Goal: Obtain resource: Download file/media

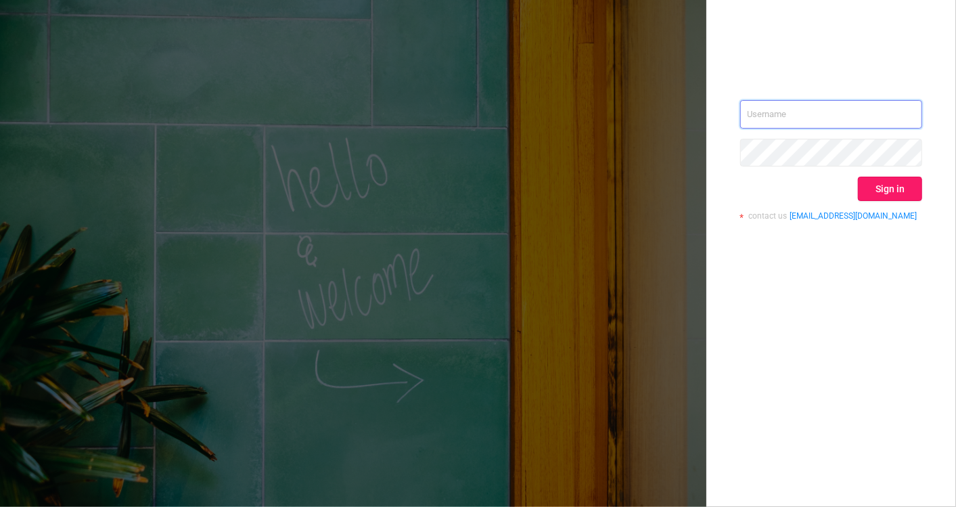
type input "[EMAIL_ADDRESS][DOMAIN_NAME]"
click at [877, 191] on button "Sign in" at bounding box center [890, 189] width 64 height 24
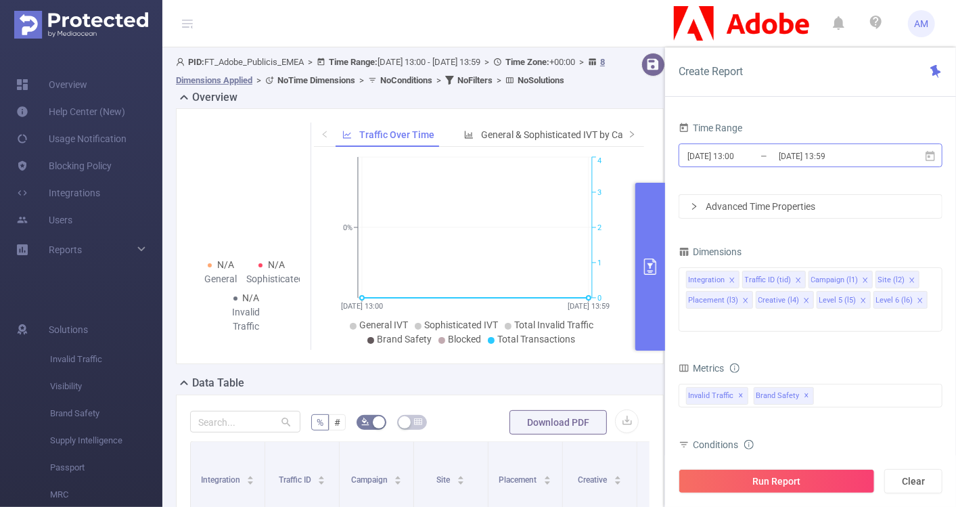
click at [733, 147] on input "[DATE] 13:00" at bounding box center [741, 156] width 110 height 18
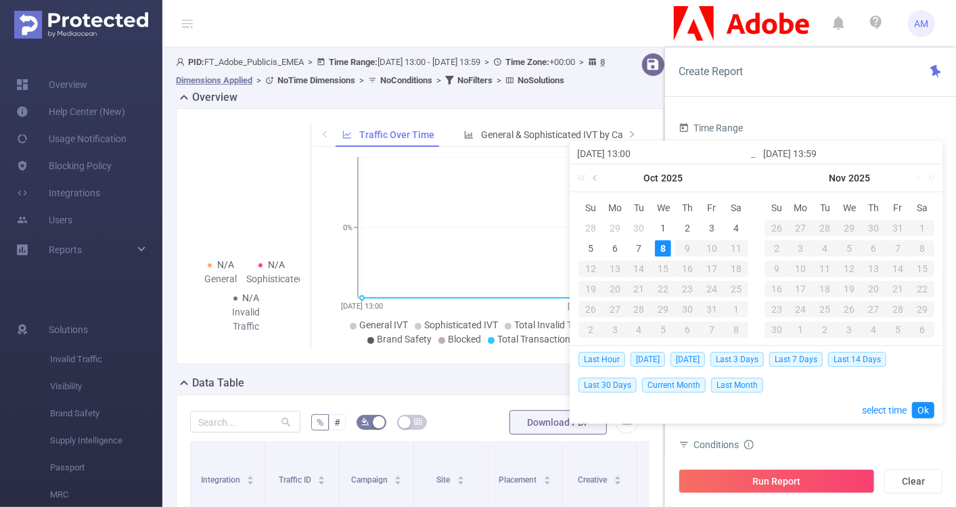
click at [592, 179] on link at bounding box center [596, 177] width 12 height 27
click at [616, 223] on div "1" at bounding box center [615, 228] width 16 height 16
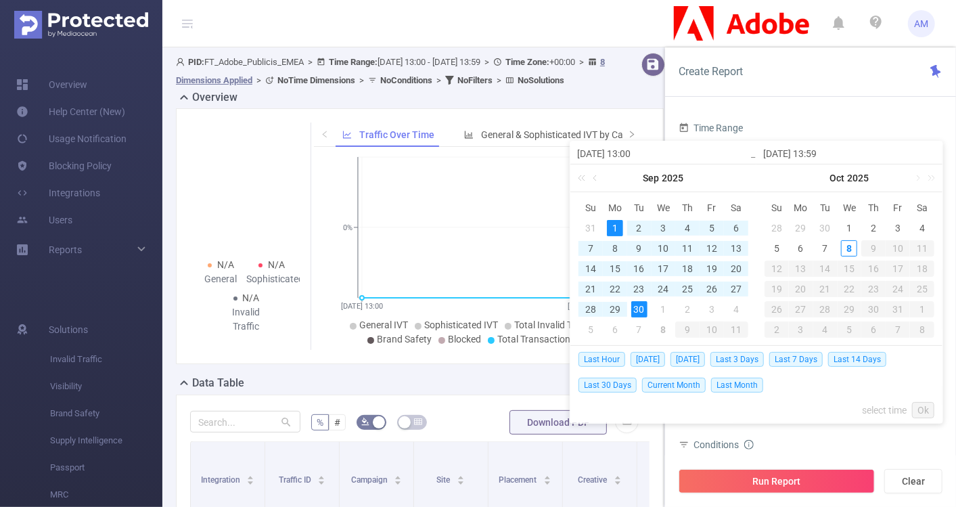
click at [631, 313] on div "30" at bounding box center [639, 309] width 16 height 16
type input "[DATE] 13:00"
type input "[DATE] 13:59"
type input "[DATE] 13:00"
type input "[DATE] 13:59"
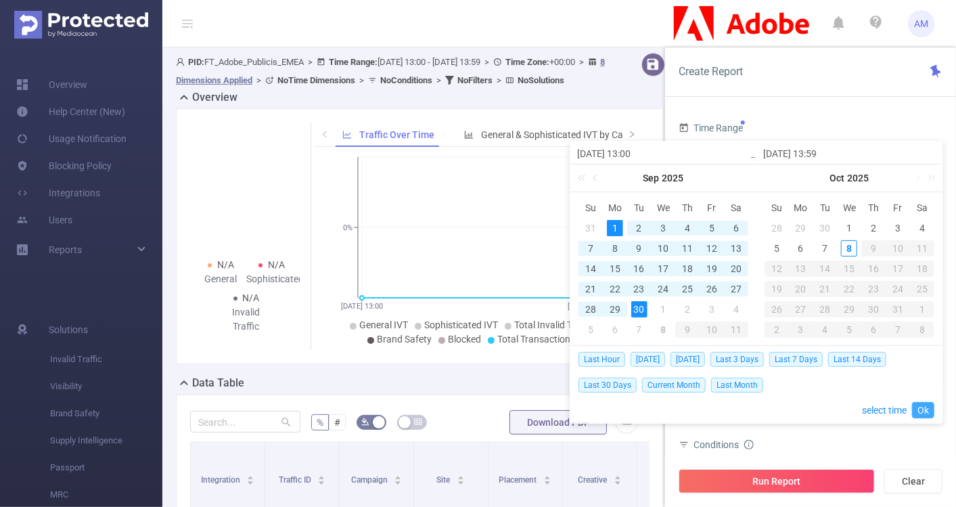
click at [918, 407] on link "Ok" at bounding box center [923, 410] width 22 height 16
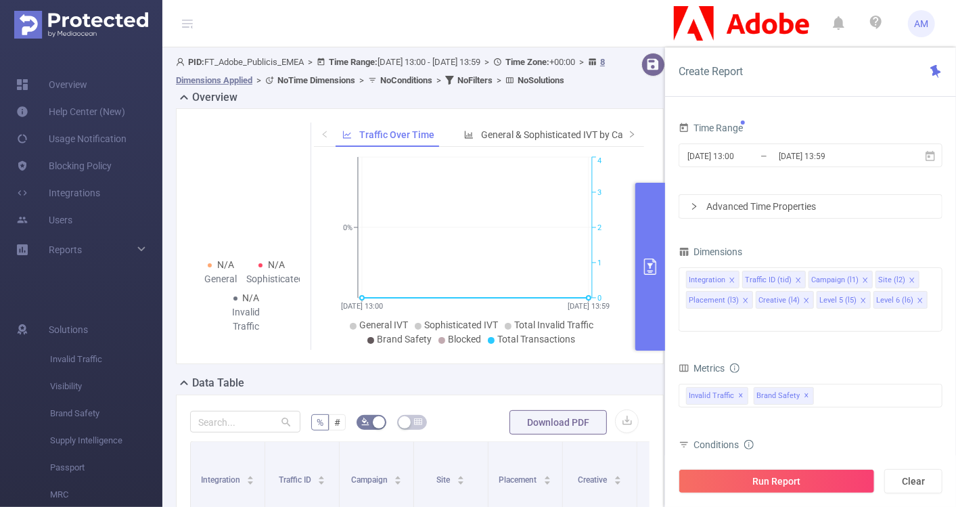
click at [692, 212] on div "Advanced Time Properties" at bounding box center [810, 206] width 262 height 23
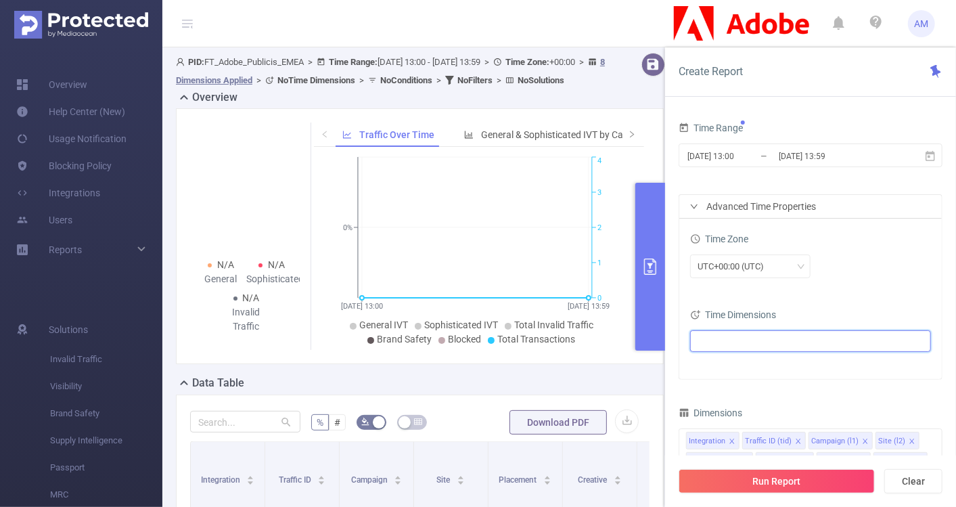
click at [760, 337] on ul at bounding box center [805, 341] width 223 height 20
type input "mont"
click at [729, 389] on span at bounding box center [726, 388] width 11 height 11
click at [848, 282] on div "UTC+00:00 (UTC)" at bounding box center [810, 268] width 241 height 32
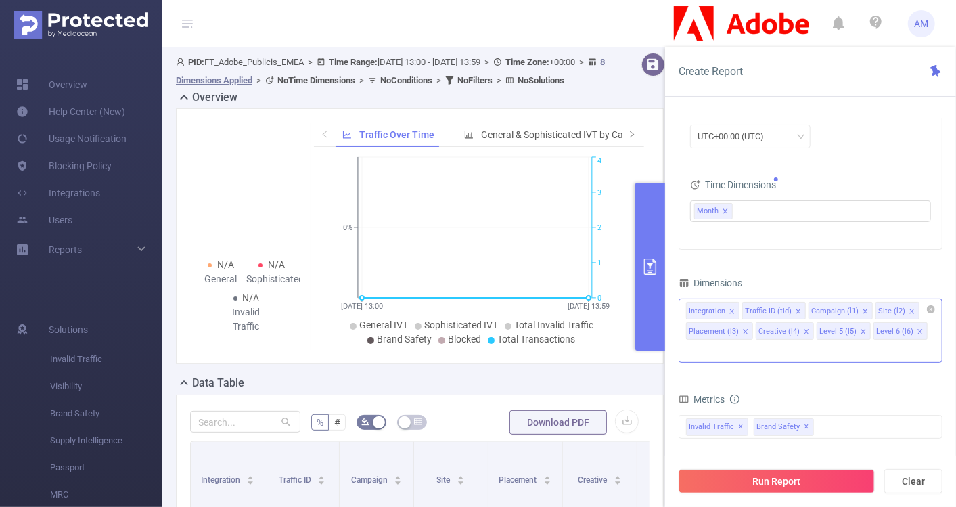
click at [731, 308] on icon "icon: close" at bounding box center [732, 311] width 7 height 7
click at [739, 308] on icon "icon: close" at bounding box center [741, 310] width 5 height 5
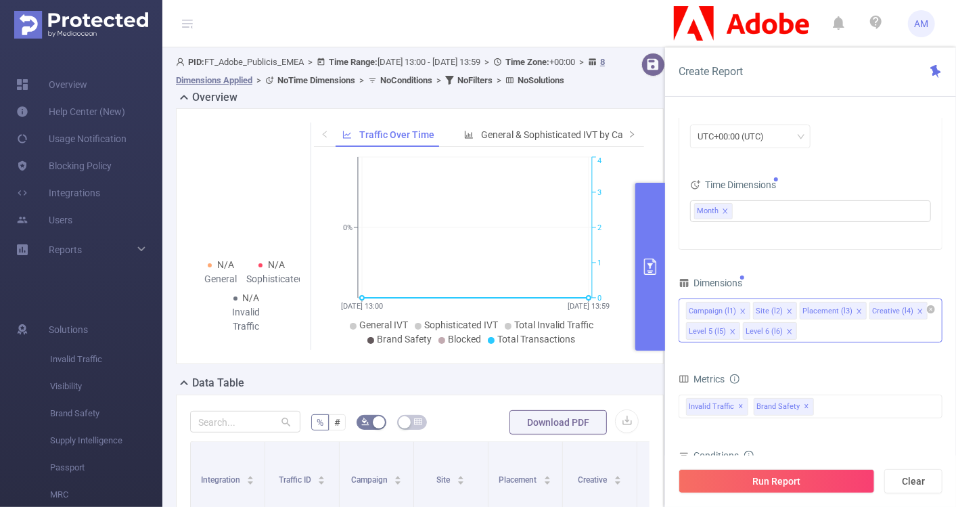
click at [856, 310] on icon "icon: close" at bounding box center [859, 311] width 7 height 7
click at [847, 311] on icon "icon: close" at bounding box center [850, 311] width 7 height 7
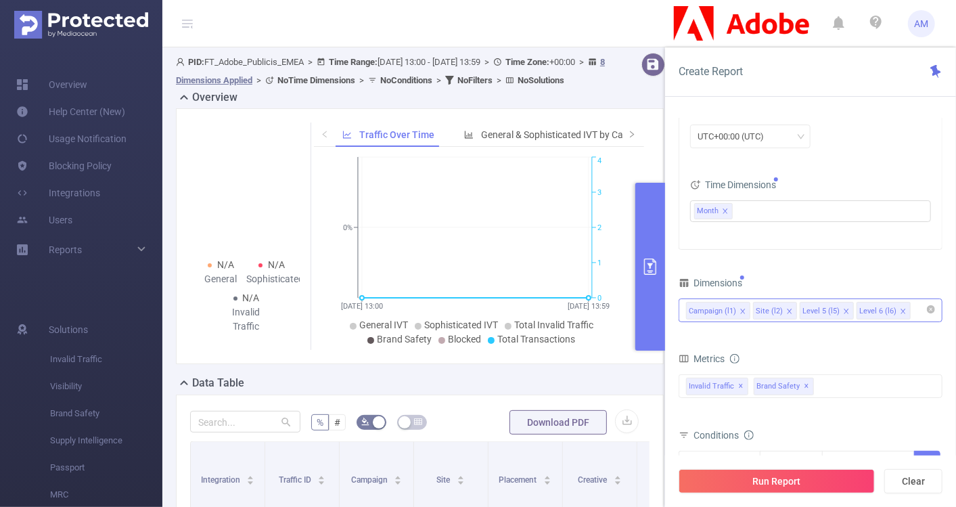
click at [843, 311] on icon "icon: close" at bounding box center [846, 311] width 7 height 7
click at [844, 311] on icon "icon: close" at bounding box center [846, 310] width 5 height 5
click at [837, 309] on div "Campaign (l1) Site (l2) Level 6 (l6)" at bounding box center [810, 310] width 249 height 22
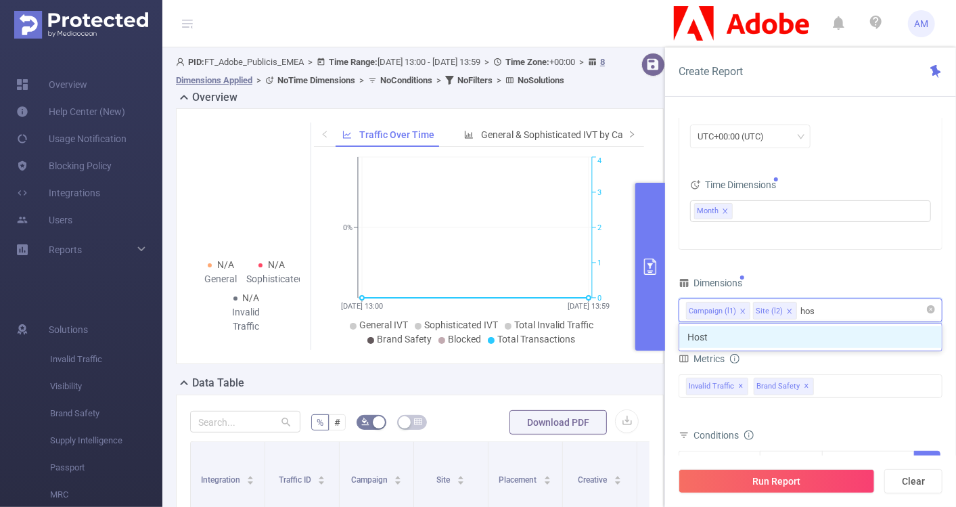
type input "host"
click at [834, 338] on li "Host" at bounding box center [810, 337] width 262 height 22
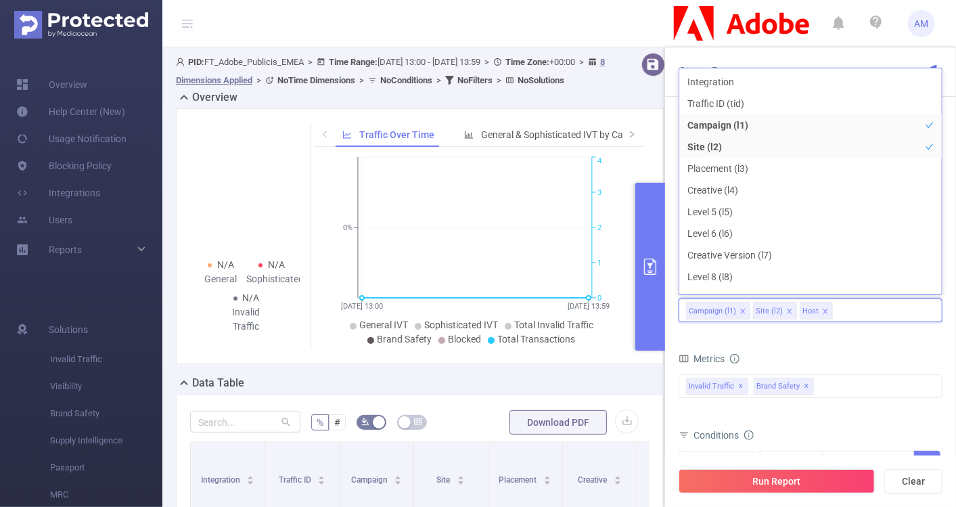
click at [850, 359] on div "Metrics" at bounding box center [811, 360] width 264 height 22
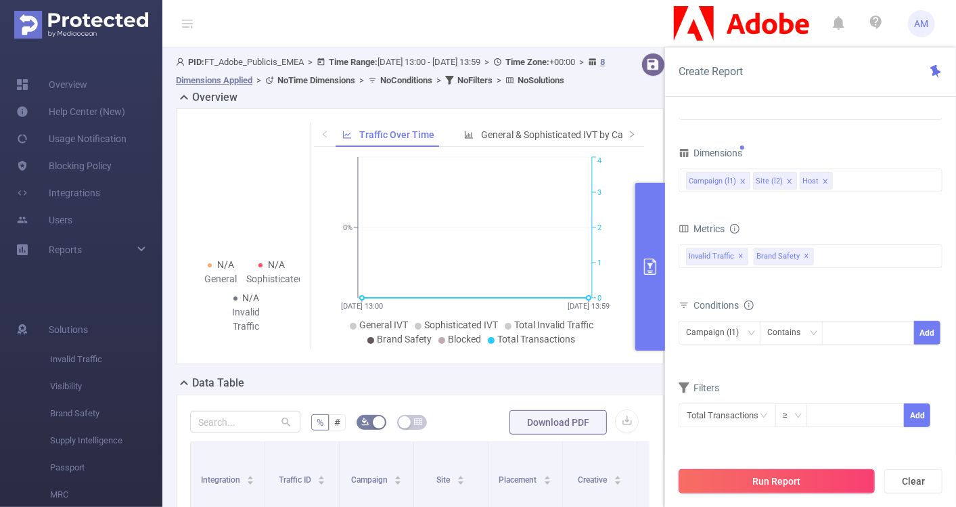
click at [808, 479] on button "Run Report" at bounding box center [777, 481] width 196 height 24
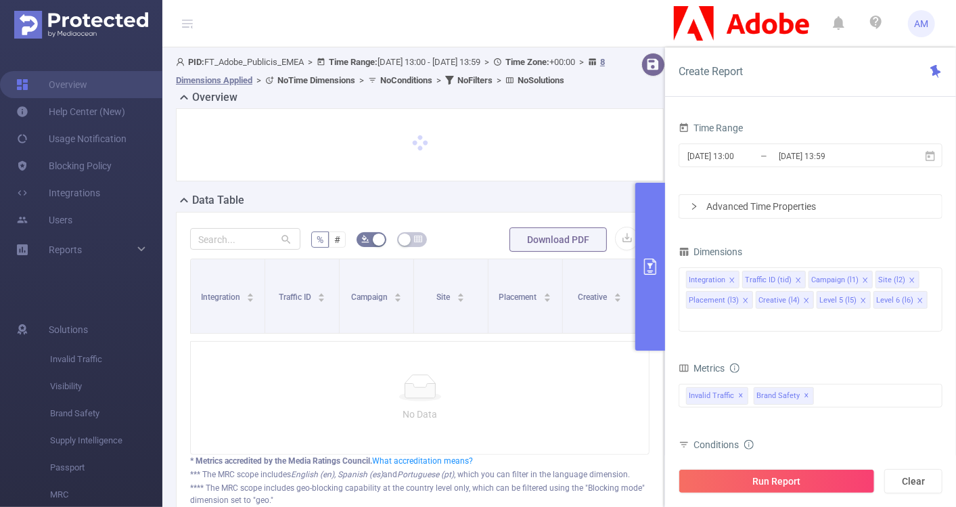
click at [707, 201] on div "Advanced Time Properties" at bounding box center [810, 206] width 262 height 23
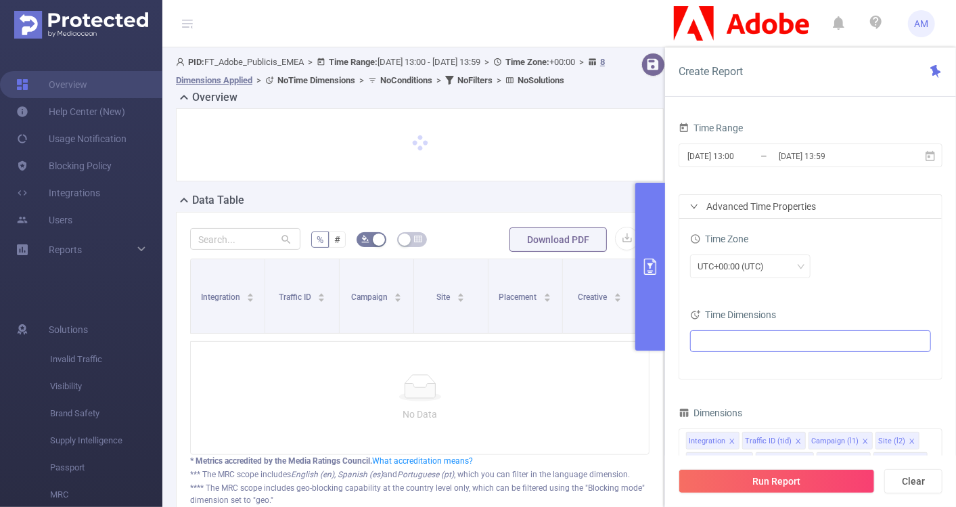
click at [715, 336] on ul at bounding box center [805, 341] width 223 height 20
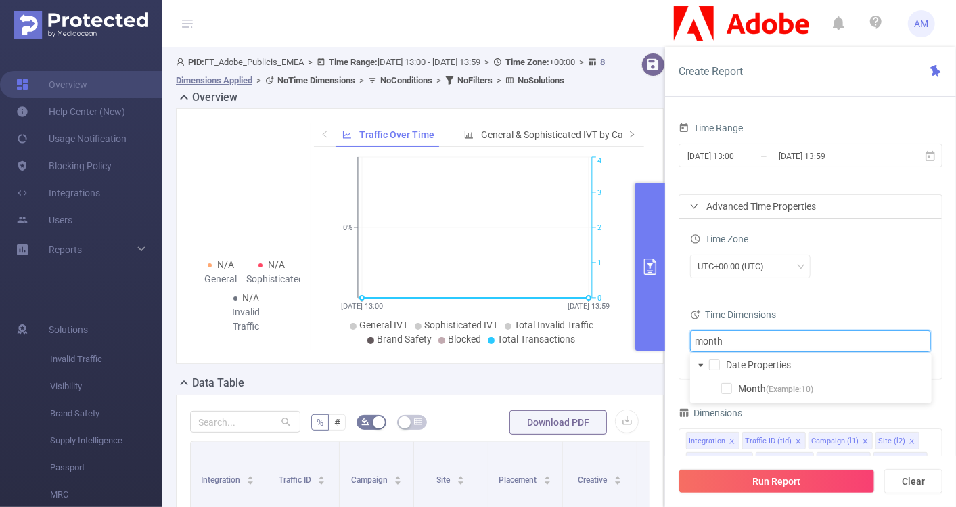
type input "month"
click at [720, 394] on span at bounding box center [713, 389] width 16 height 16
click at [726, 392] on span at bounding box center [726, 388] width 11 height 11
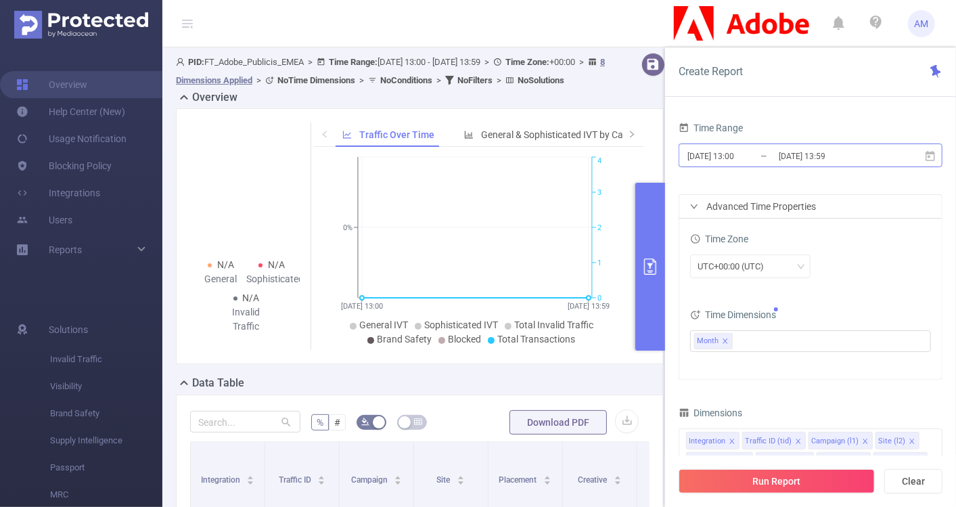
click at [722, 158] on input "[DATE] 13:00" at bounding box center [741, 156] width 110 height 18
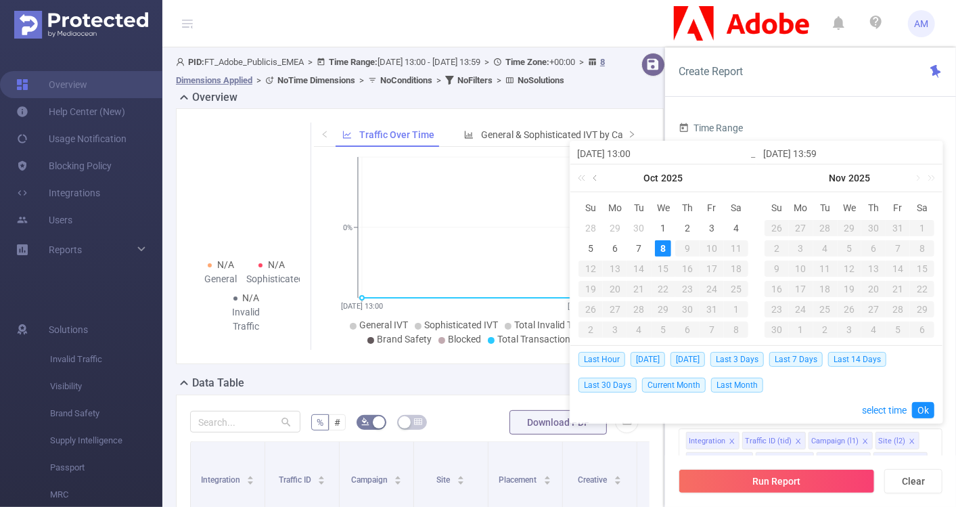
click at [593, 174] on link at bounding box center [596, 177] width 12 height 27
click at [616, 226] on div "1" at bounding box center [615, 228] width 16 height 16
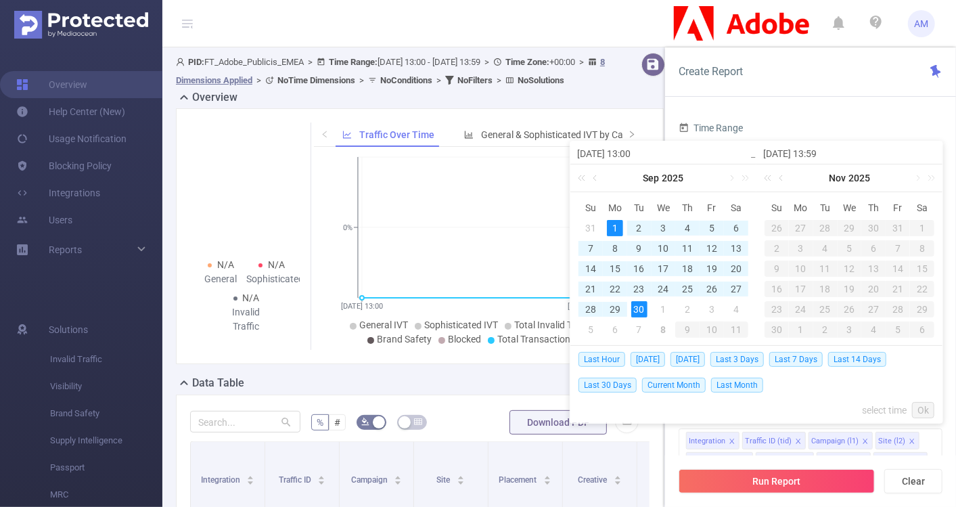
click at [639, 306] on div "30" at bounding box center [639, 309] width 16 height 16
type input "[DATE] 13:00"
type input "[DATE] 13:59"
type input "[DATE] 13:00"
type input "[DATE] 13:59"
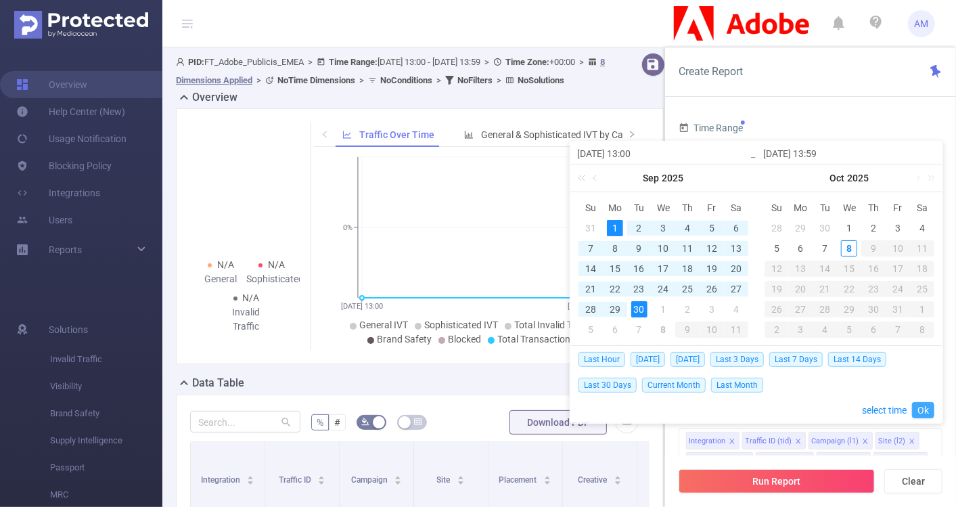
click at [918, 412] on link "Ok" at bounding box center [923, 410] width 22 height 16
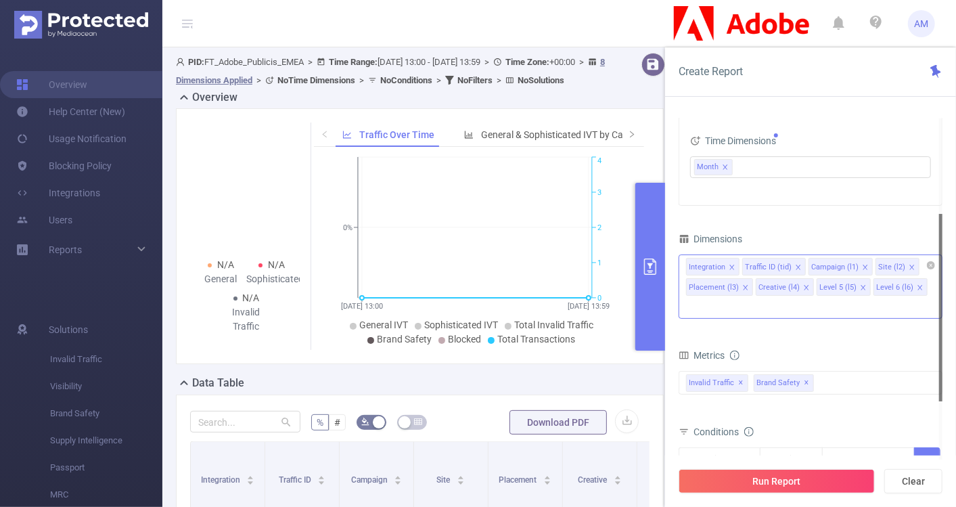
click at [730, 264] on icon "icon: close" at bounding box center [732, 267] width 7 height 7
click at [739, 266] on icon "icon: close" at bounding box center [742, 267] width 7 height 7
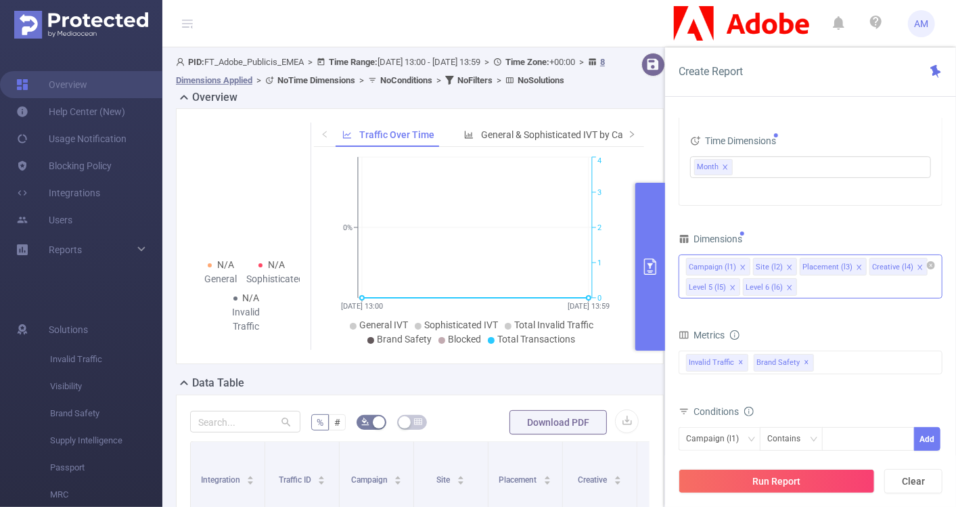
click at [739, 266] on icon "icon: close" at bounding box center [742, 267] width 7 height 7
click at [789, 265] on icon "icon: close" at bounding box center [792, 267] width 7 height 7
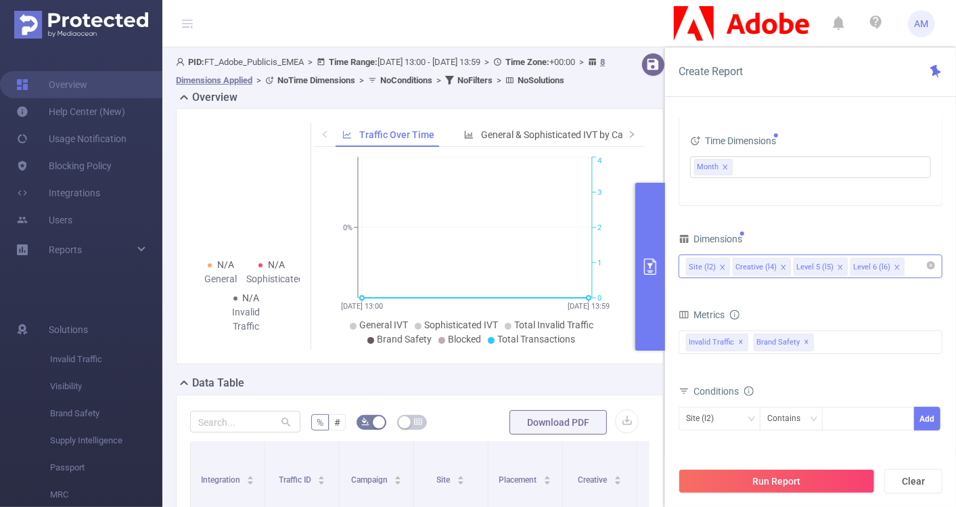
click at [783, 265] on li "Creative (l4)" at bounding box center [762, 267] width 58 height 18
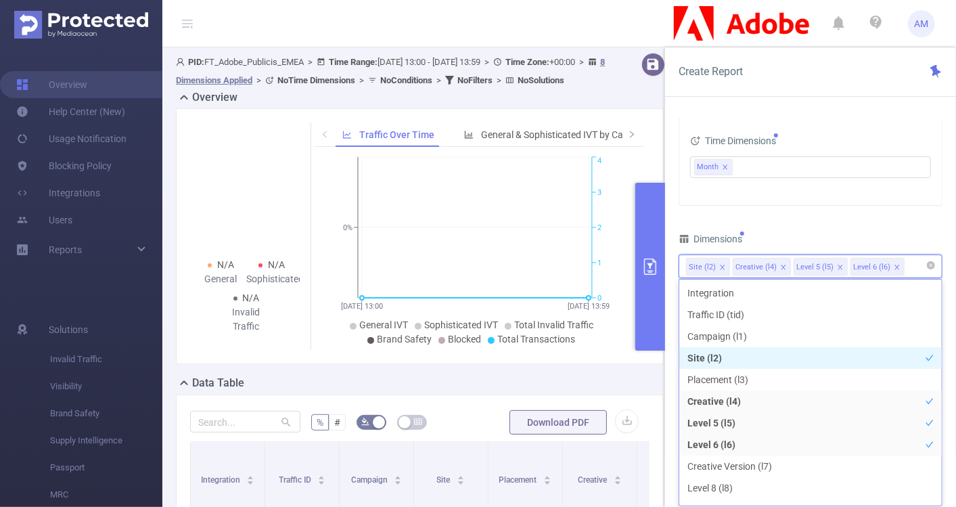
click at [781, 265] on icon "icon: close" at bounding box center [783, 267] width 5 height 5
click at [779, 265] on icon "icon: close" at bounding box center [779, 267] width 7 height 7
click at [767, 261] on div "Site (l2)" at bounding box center [810, 266] width 249 height 22
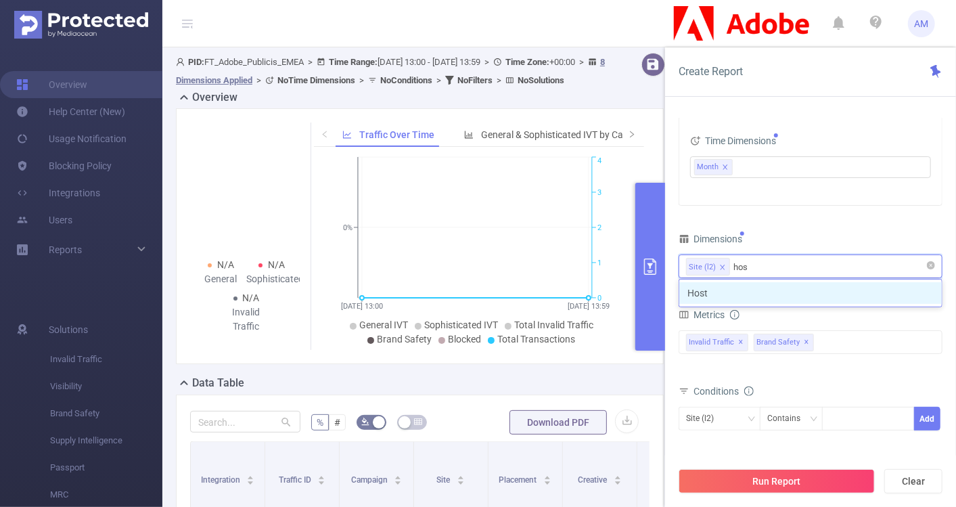
type input "host"
click at [770, 288] on li "Host" at bounding box center [810, 293] width 262 height 22
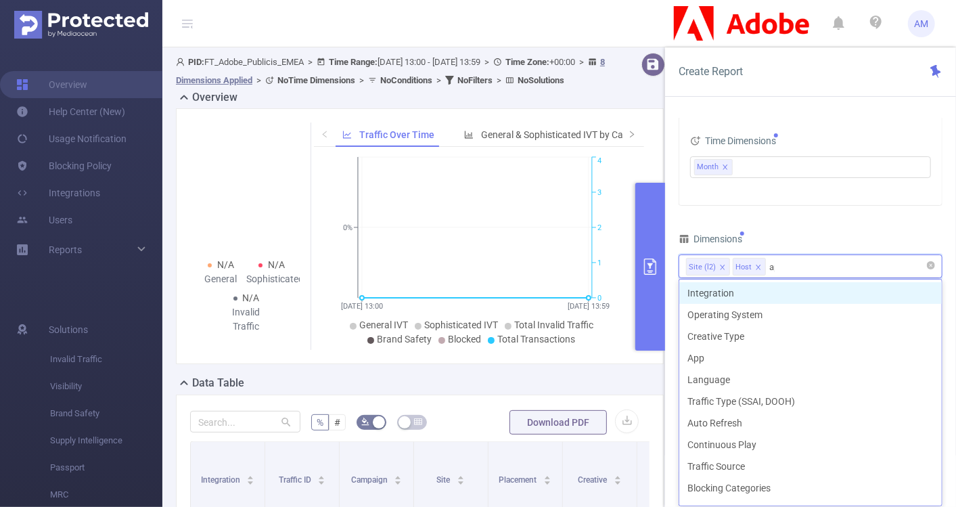
type input "app"
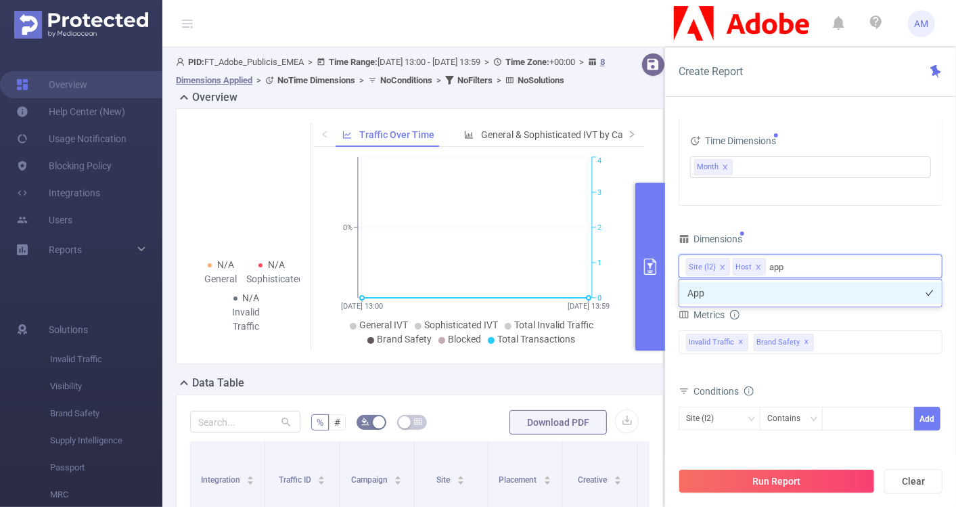
click at [780, 290] on li "App" at bounding box center [810, 293] width 262 height 22
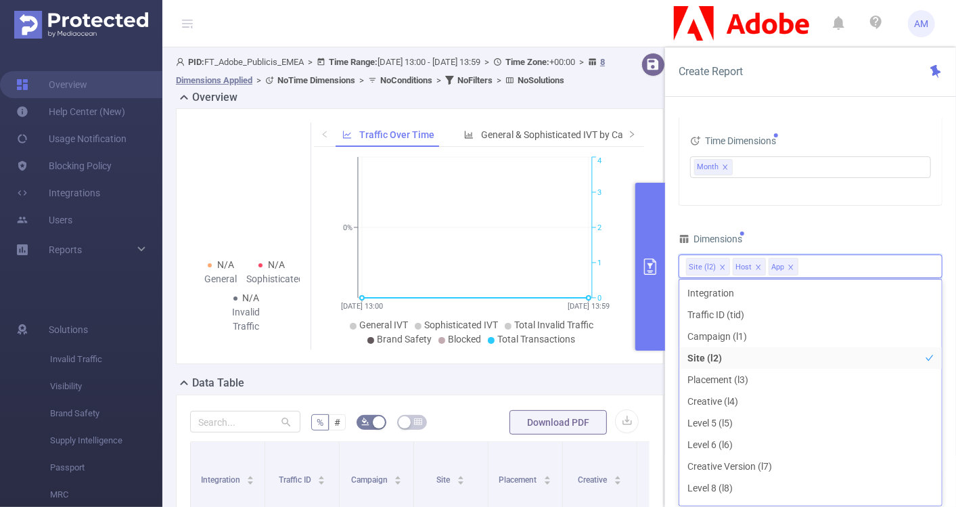
click at [825, 226] on div "Time Range 2025-09-01 13:00 _ 2025-09-30 13:59 Advanced Time Properties Time Zo…" at bounding box center [811, 238] width 264 height 586
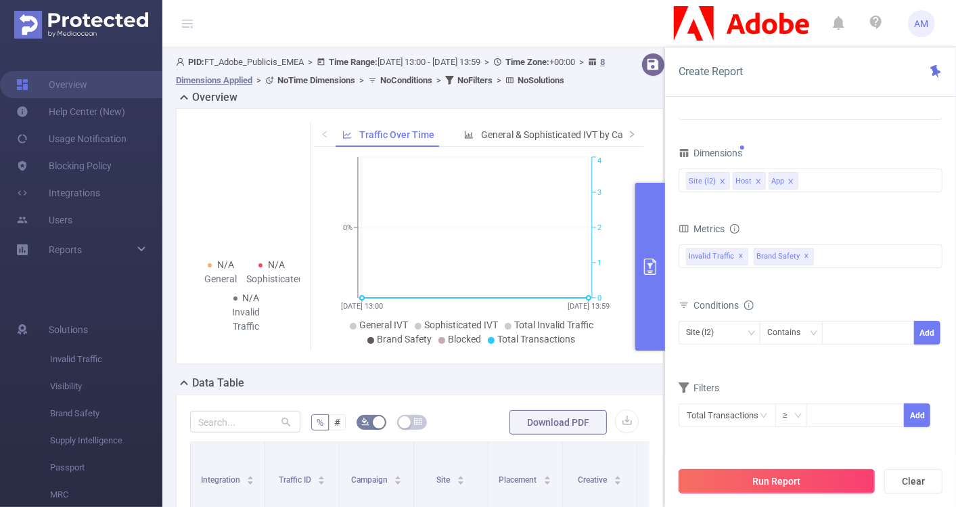
click at [798, 474] on button "Run Report" at bounding box center [777, 481] width 196 height 24
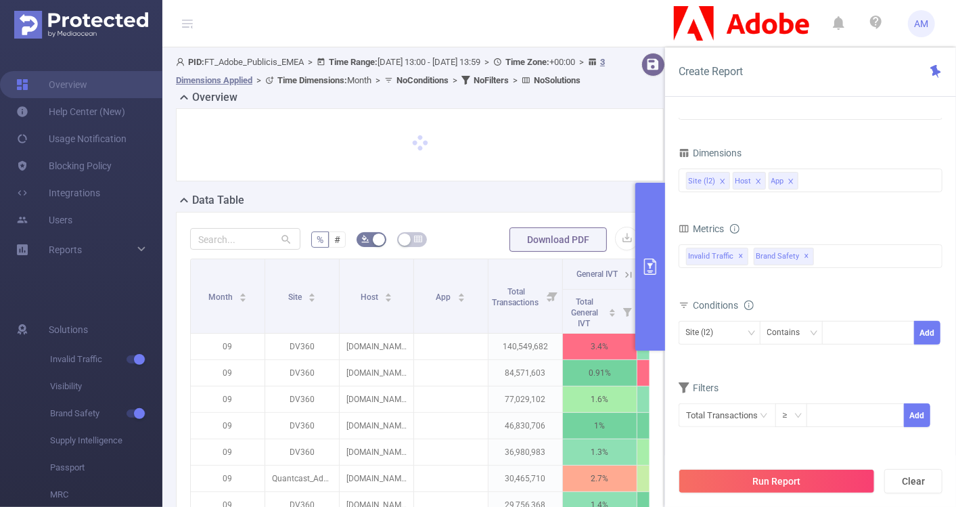
click at [608, 211] on div "Data Table" at bounding box center [425, 201] width 499 height 19
click at [643, 255] on button "primary" at bounding box center [650, 267] width 30 height 168
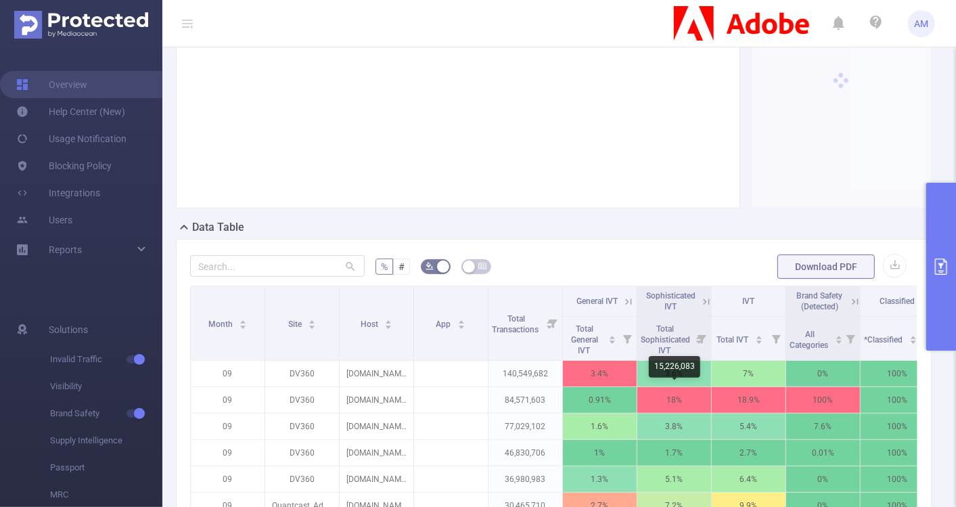
scroll to position [255, 0]
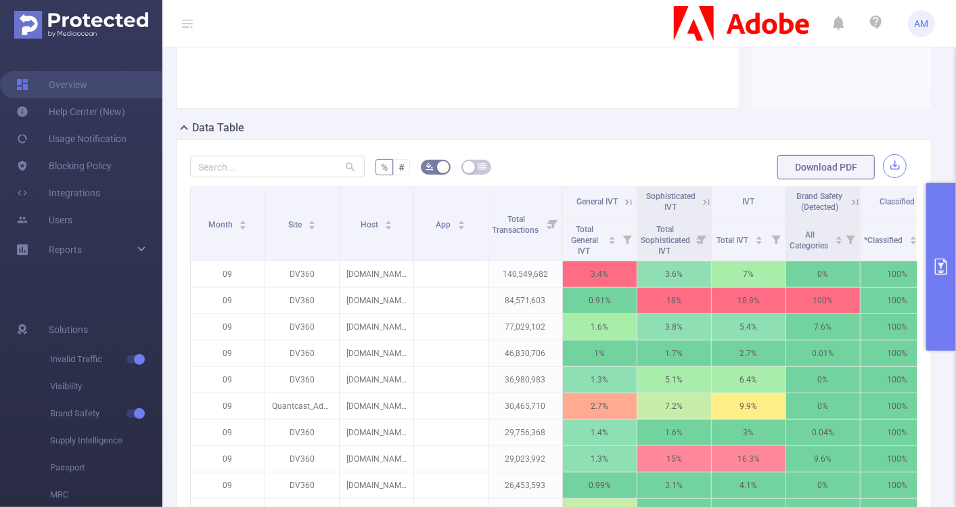
click at [883, 168] on button "button" at bounding box center [895, 166] width 24 height 24
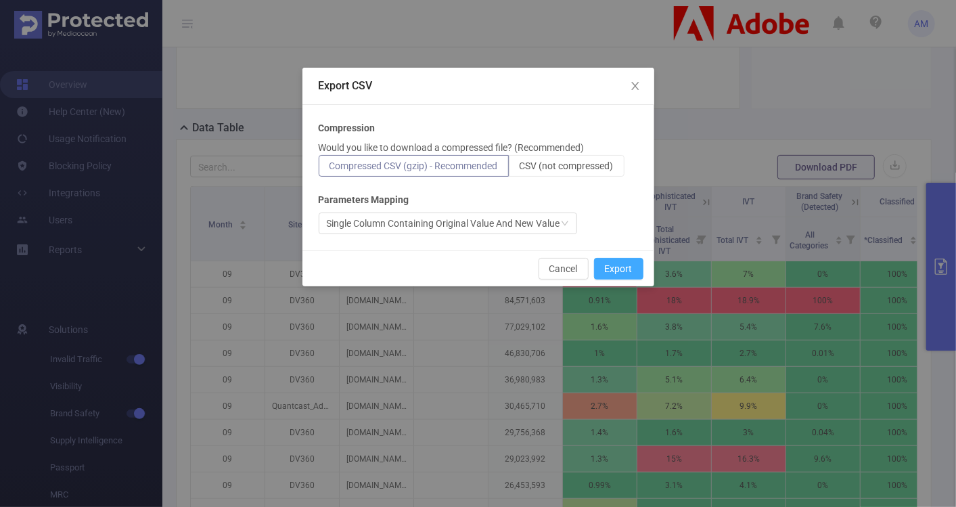
click at [632, 265] on button "Export" at bounding box center [618, 269] width 49 height 22
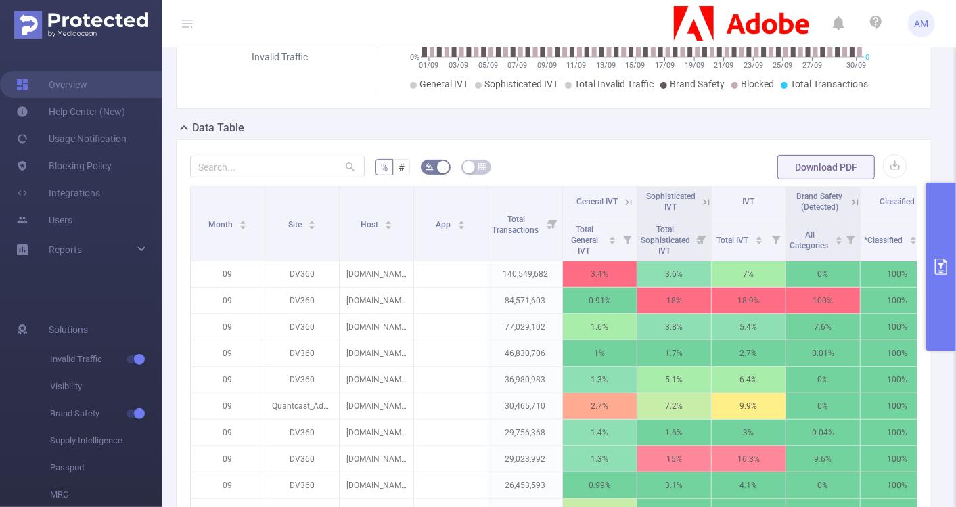
click at [907, 166] on div "% # Download PDF Month Site Host App Total Transactions General IVT Sophisticat…" at bounding box center [554, 398] width 756 height 519
click at [883, 162] on button "button" at bounding box center [895, 166] width 24 height 24
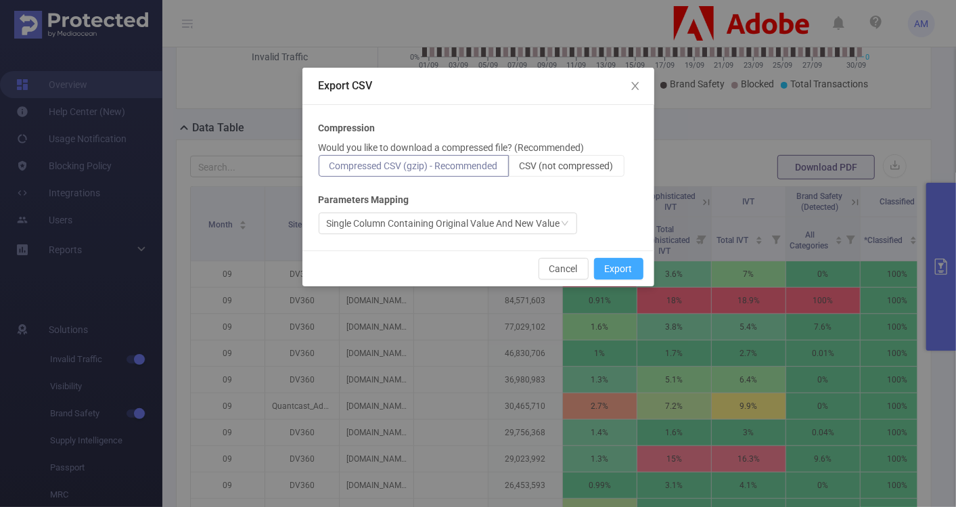
click at [624, 262] on button "Export" at bounding box center [618, 269] width 49 height 22
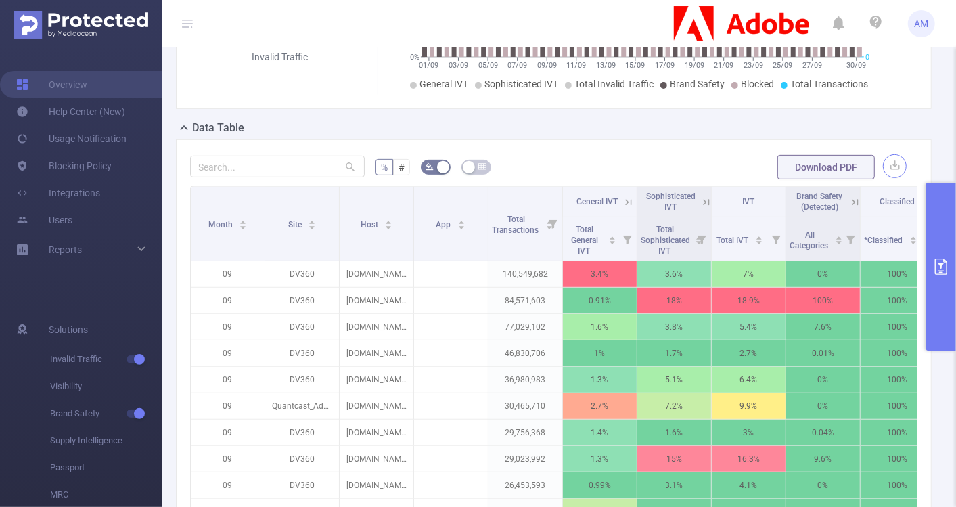
click at [891, 155] on button "button" at bounding box center [895, 166] width 24 height 24
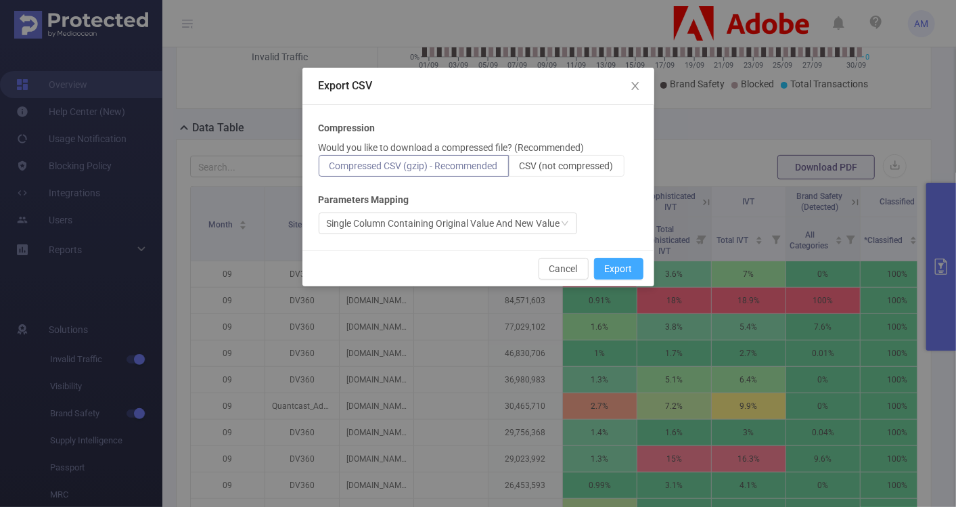
click at [634, 265] on button "Export" at bounding box center [618, 269] width 49 height 22
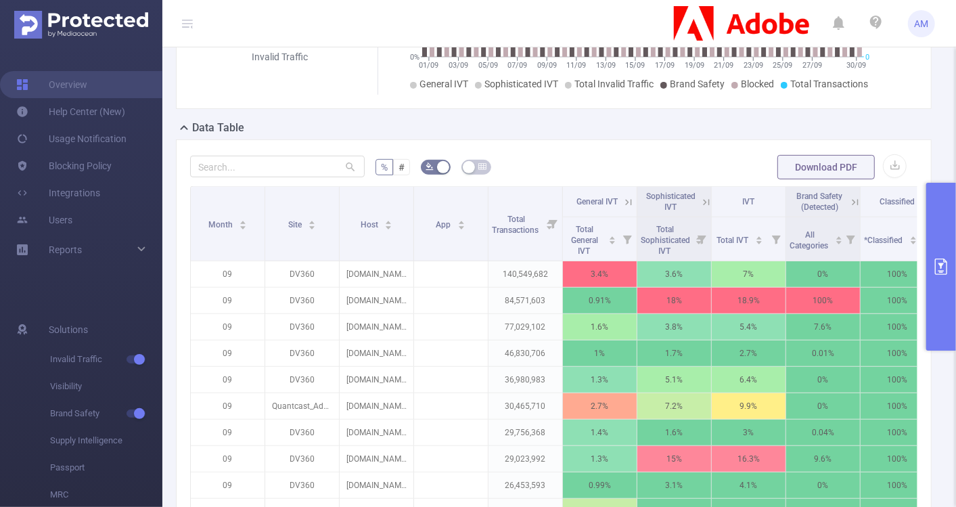
click at [576, 147] on div "% # Download PDF Month Site Host App Total Transactions General IVT Sophisticat…" at bounding box center [554, 398] width 756 height 519
click at [883, 168] on button "button" at bounding box center [895, 166] width 24 height 24
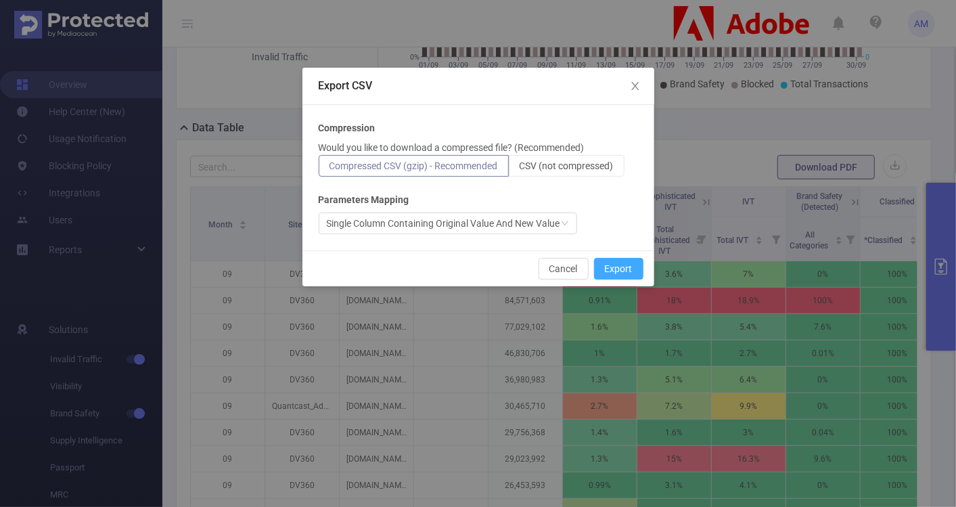
click at [620, 272] on button "Export" at bounding box center [618, 269] width 49 height 22
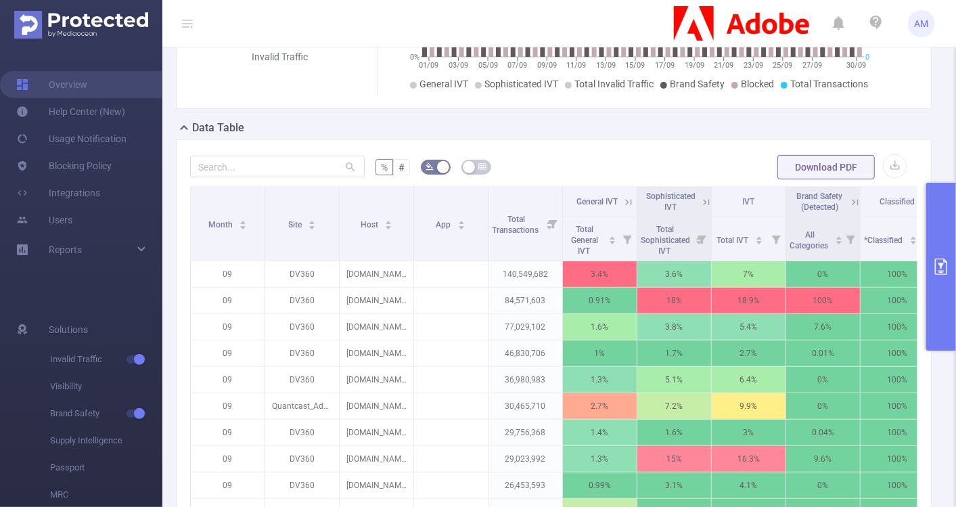
click at [905, 120] on div "Data Table" at bounding box center [559, 129] width 766 height 19
